Goal: Register for event/course

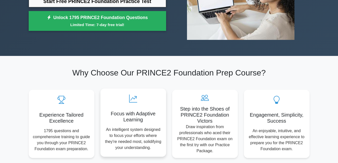
click at [133, 104] on div "Focus with Adaptive Learning An intelligent system designed to focus your effor…" at bounding box center [133, 123] width 66 height 68
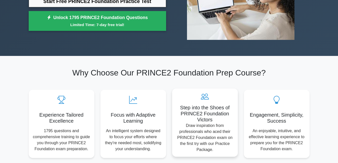
click at [203, 105] on div "Step into the Shoes of PRINCE2 Foundation Victors Draw inspiration from profess…" at bounding box center [205, 123] width 66 height 68
click at [200, 113] on h5 "Step into the Shoes of PRINCE2 Foundation Victors" at bounding box center [205, 114] width 58 height 18
click at [198, 114] on h5 "Step into the Shoes of PRINCE2 Foundation Victors" at bounding box center [205, 114] width 58 height 18
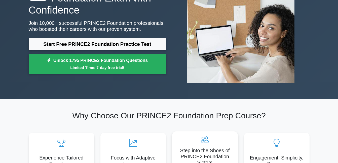
scroll to position [58, 0]
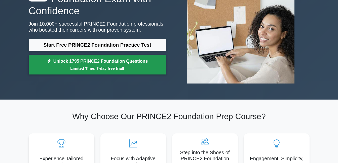
click at [130, 64] on link "Unlock 1795 PRINCE2 Foundation Questions Limited Time: 7-day free trial!" at bounding box center [97, 65] width 137 height 20
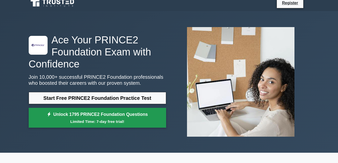
scroll to position [0, 0]
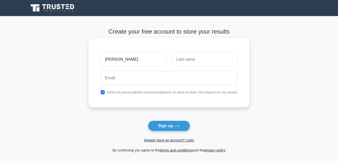
type input "[PERSON_NAME]"
click at [192, 63] on input "text" at bounding box center [204, 59] width 65 height 15
type input "[PERSON_NAME]"
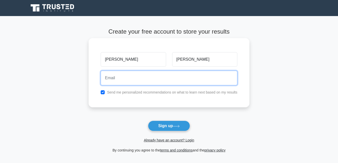
click at [164, 77] on input "email" at bounding box center [169, 78] width 137 height 15
click at [154, 78] on input "[EMAIL_ADDRESS][DOMAIN_NAME]" at bounding box center [169, 78] width 137 height 15
type input "T"
click at [144, 78] on input "email" at bounding box center [169, 78] width 137 height 15
type input "[EMAIL_ADDRESS][DOMAIN_NAME]"
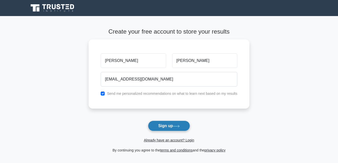
click at [173, 130] on button "Sign up" at bounding box center [169, 126] width 42 height 11
